Goal: Navigation & Orientation: Find specific page/section

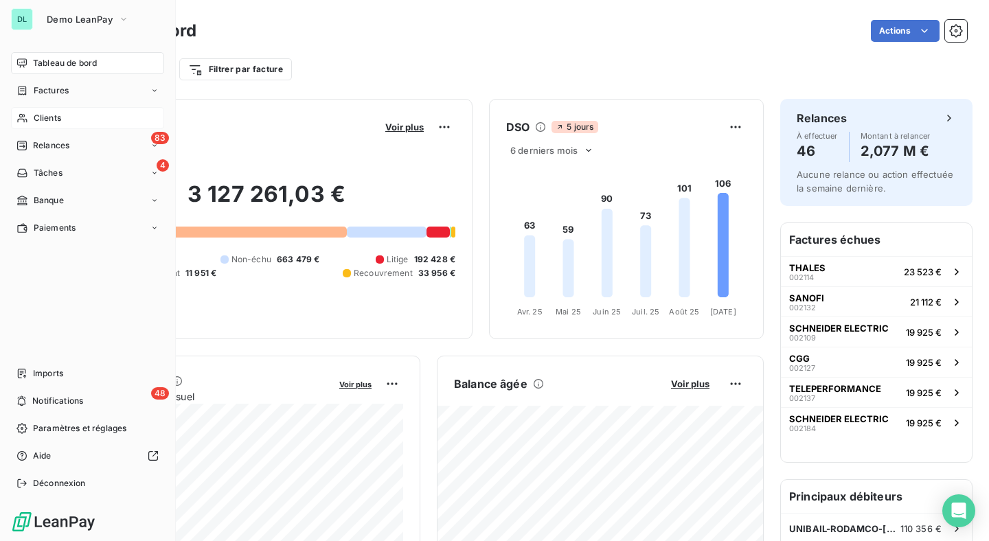
click at [36, 118] on span "Clients" at bounding box center [47, 118] width 27 height 12
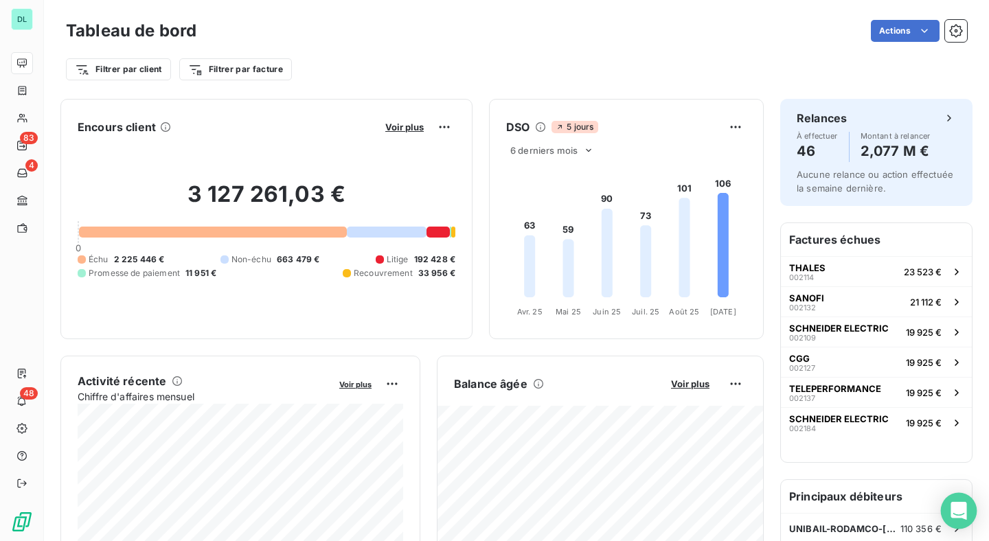
click at [969, 514] on div "Open Intercom Messenger" at bounding box center [959, 511] width 36 height 36
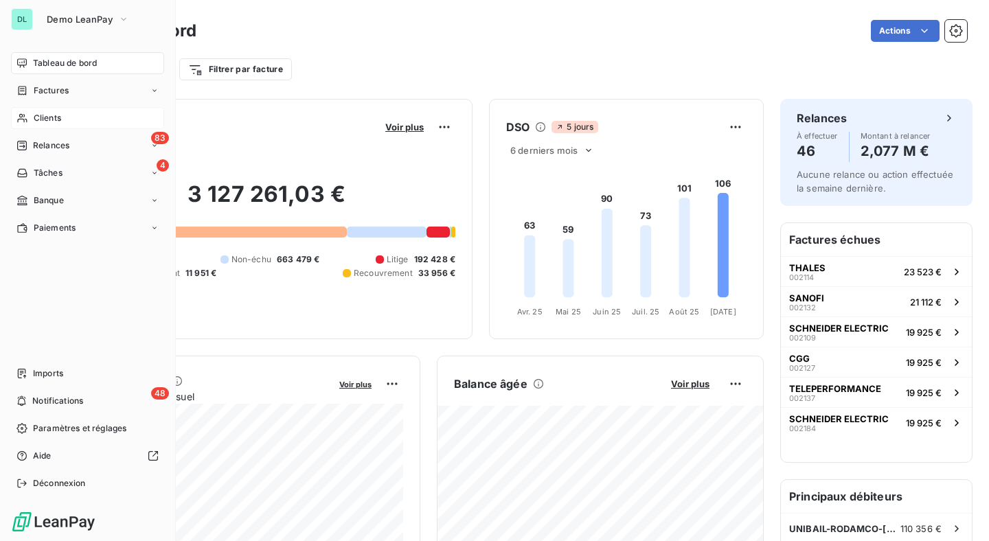
click at [49, 113] on span "Clients" at bounding box center [47, 118] width 27 height 12
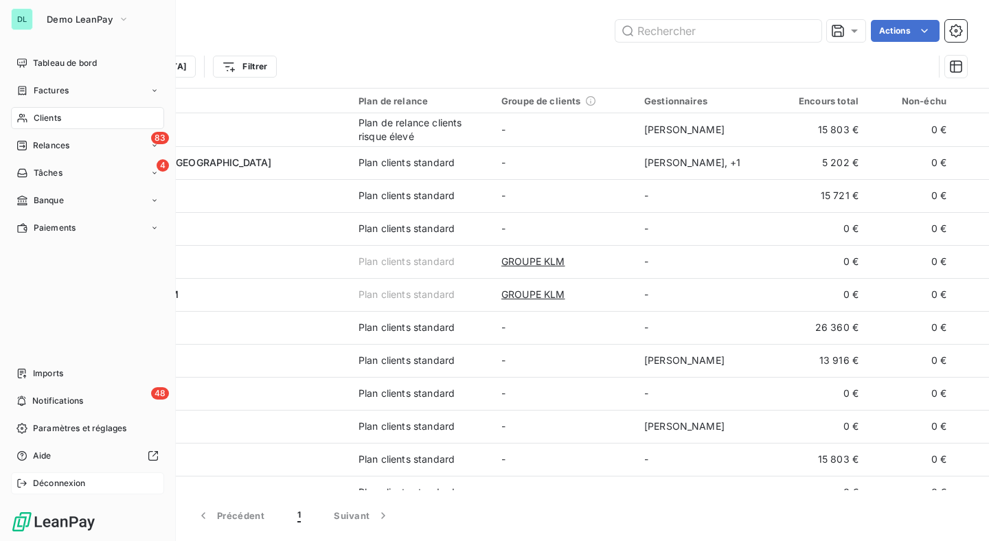
click at [38, 487] on span "Déconnexion" at bounding box center [59, 483] width 53 height 12
